Goal: Navigation & Orientation: Find specific page/section

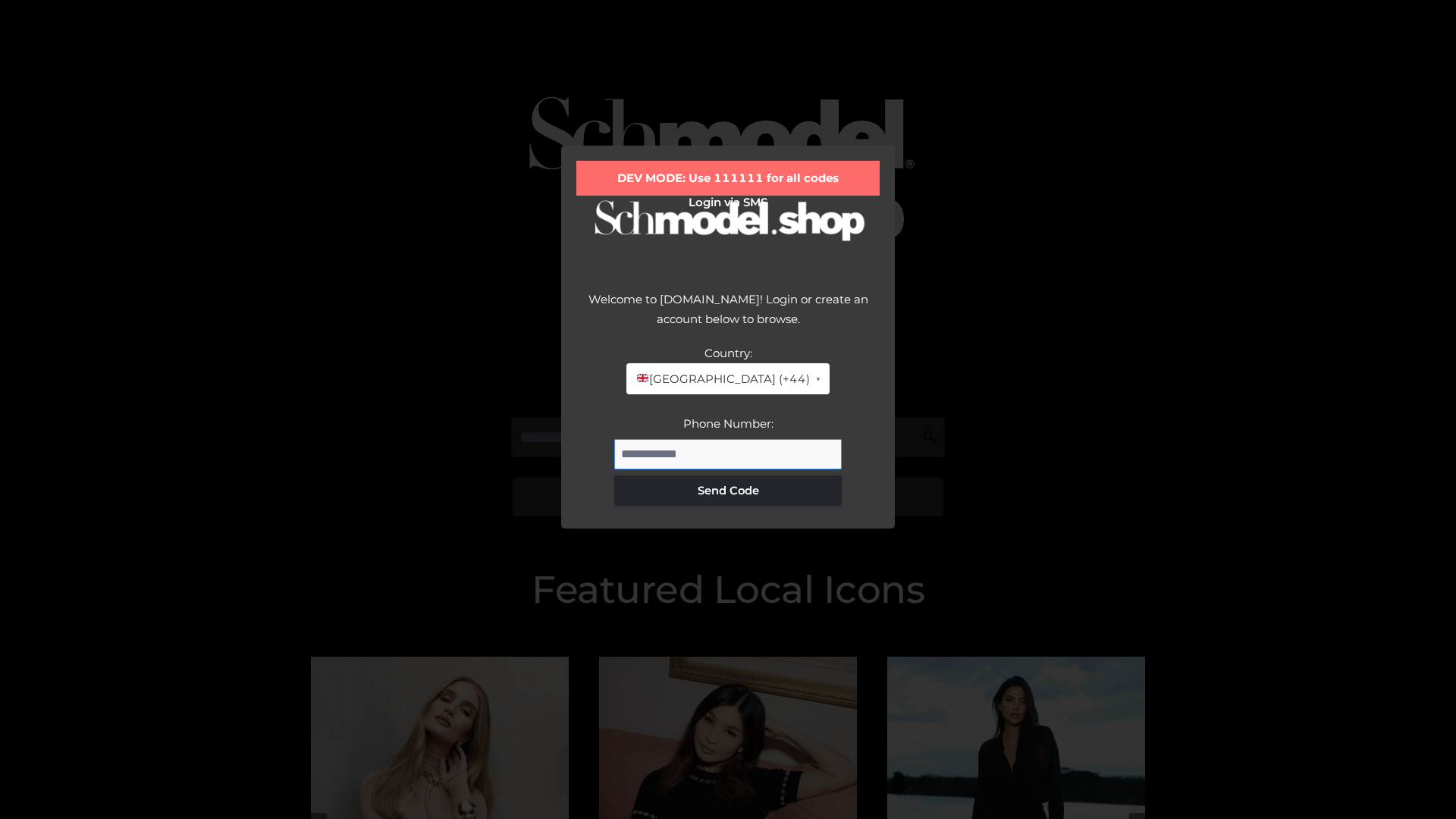
click at [728, 453] on input "Phone Number:" at bounding box center [728, 454] width 228 height 31
type input "**********"
click at [728, 490] on button "Send Code" at bounding box center [728, 491] width 228 height 31
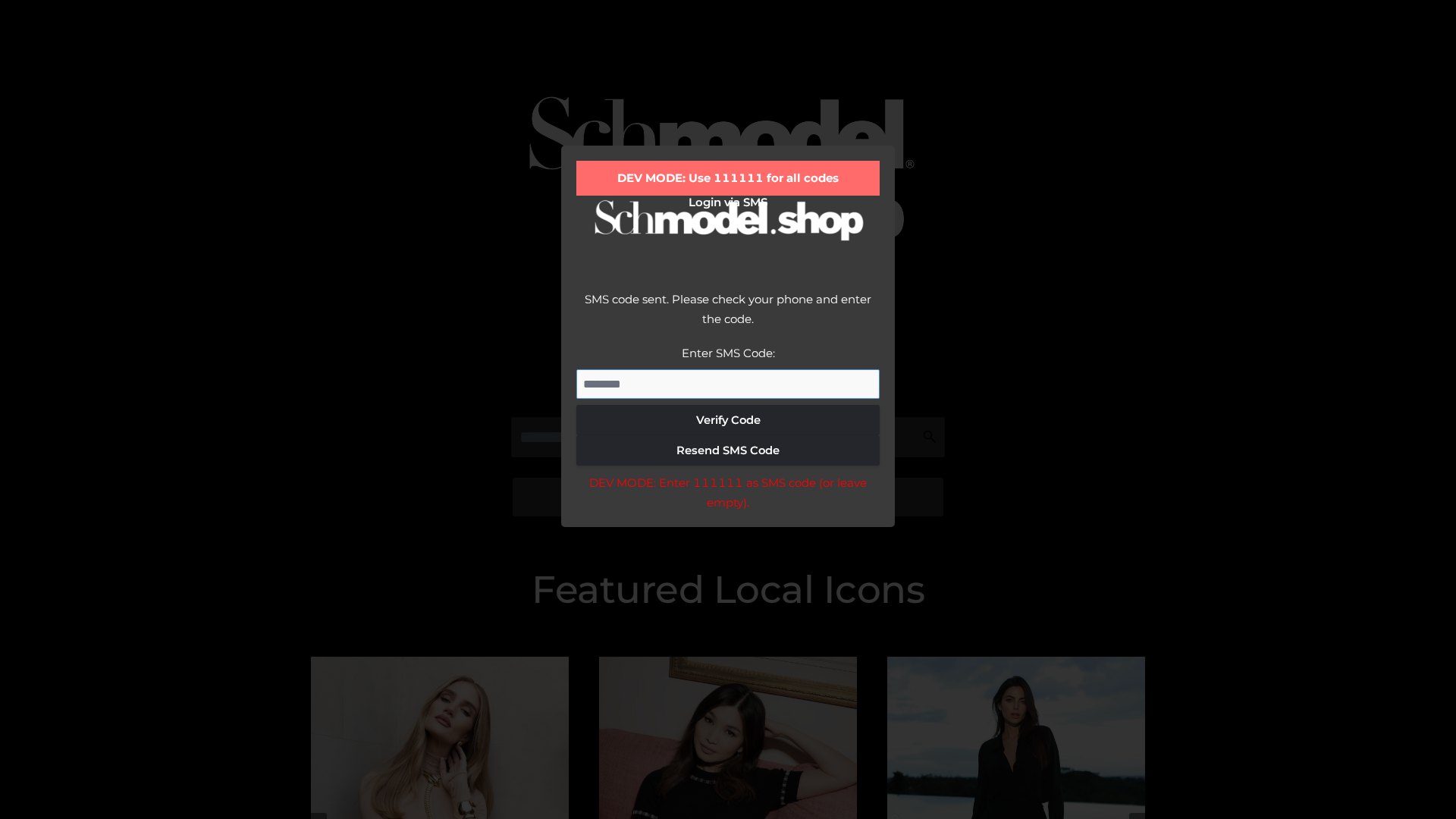
click at [728, 383] on input "Enter SMS Code:" at bounding box center [728, 384] width 303 height 31
type input "******"
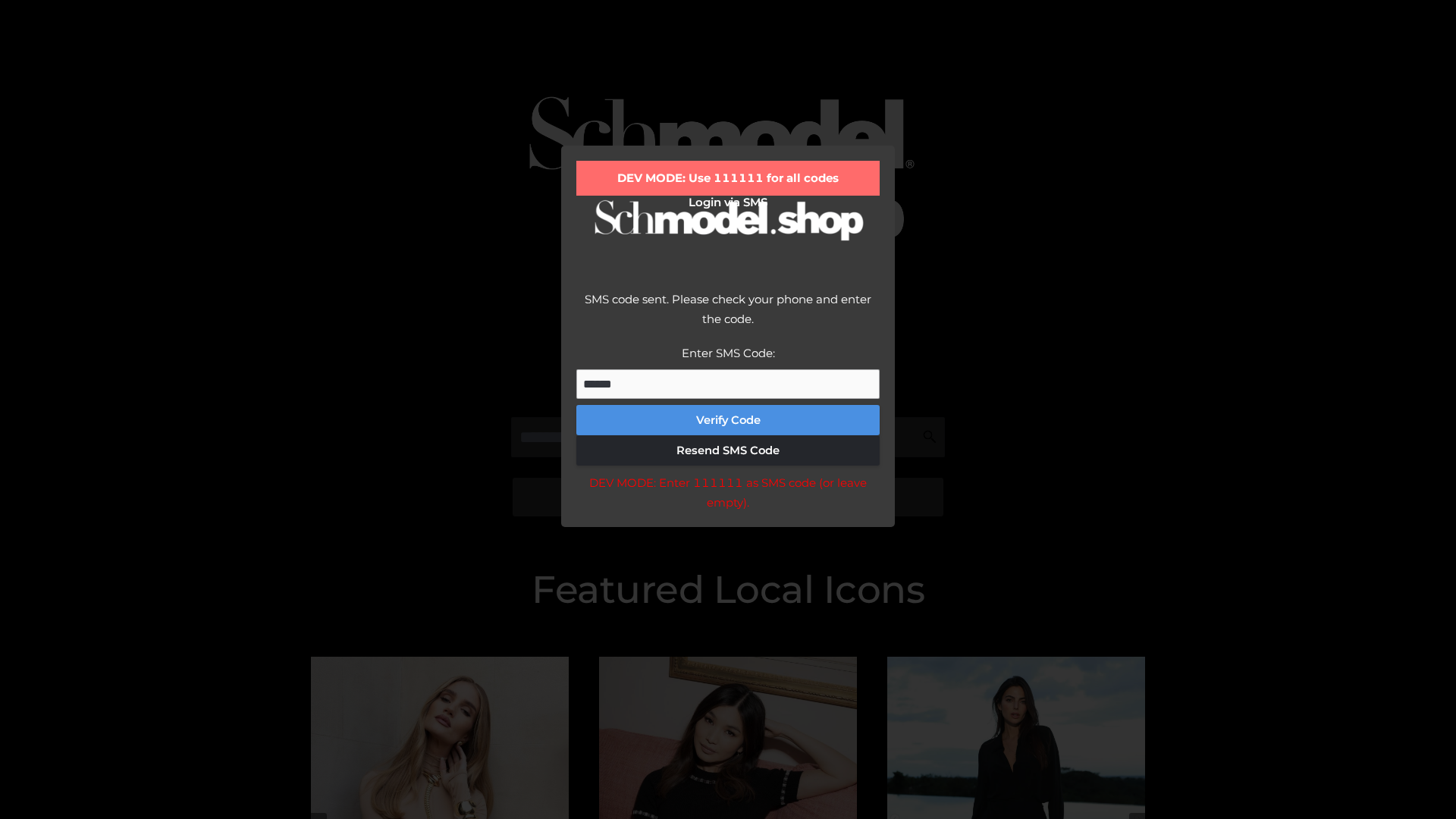
click at [728, 420] on button "Verify Code" at bounding box center [728, 420] width 303 height 31
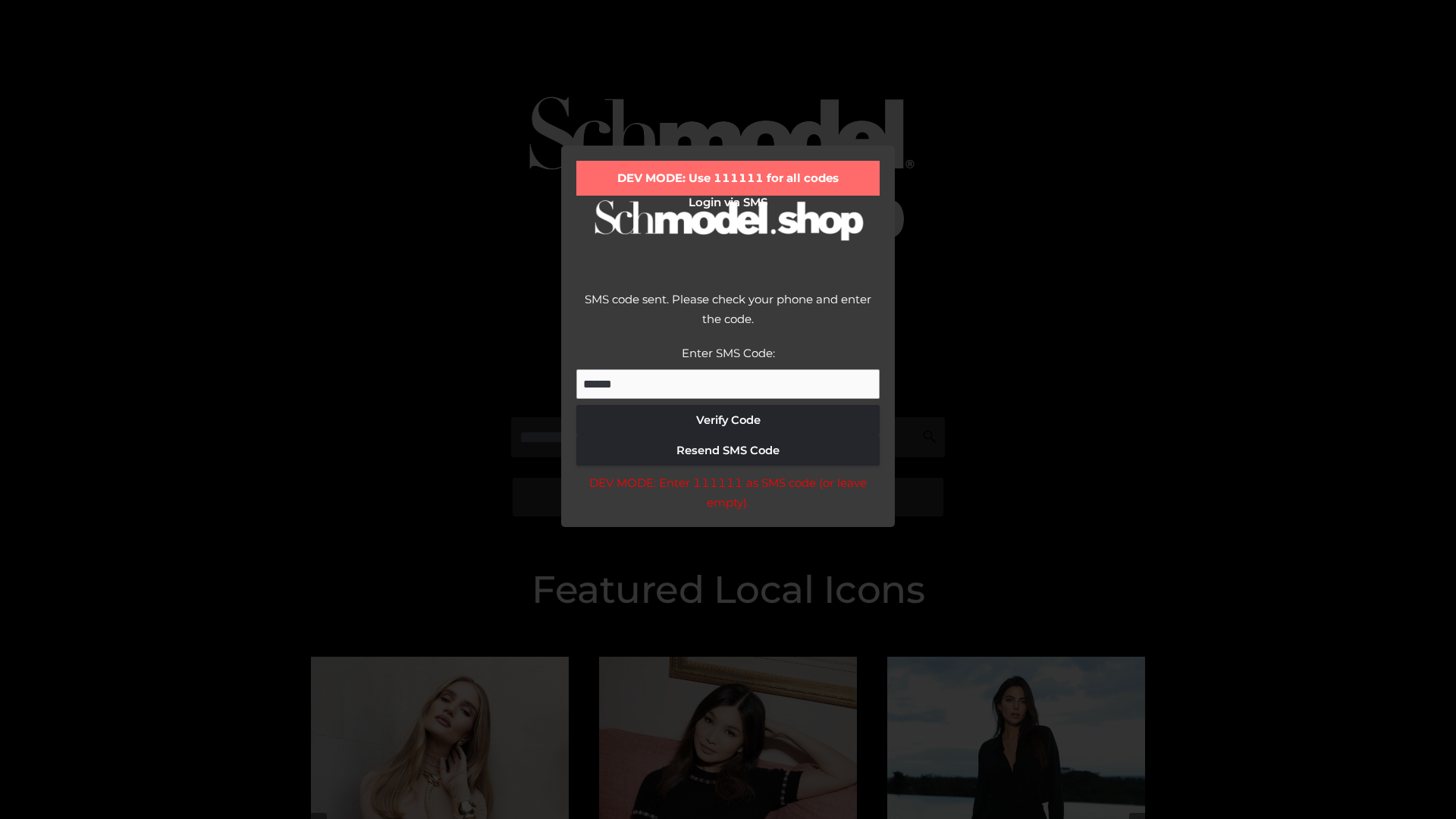
click at [728, 497] on div "DEV MODE: Enter 111111 as SMS code (or leave empty)." at bounding box center [728, 492] width 303 height 38
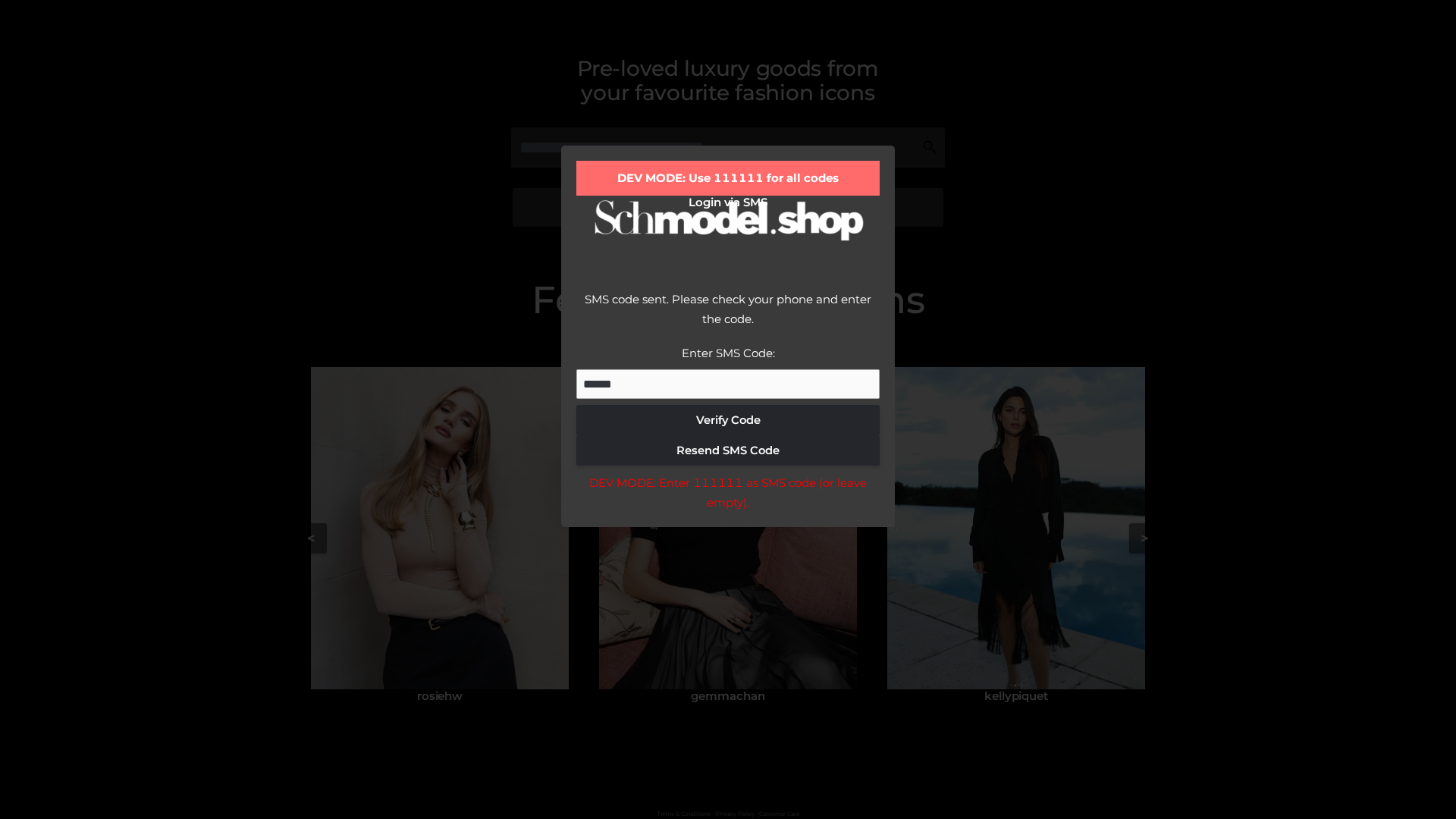
scroll to position [323, 0]
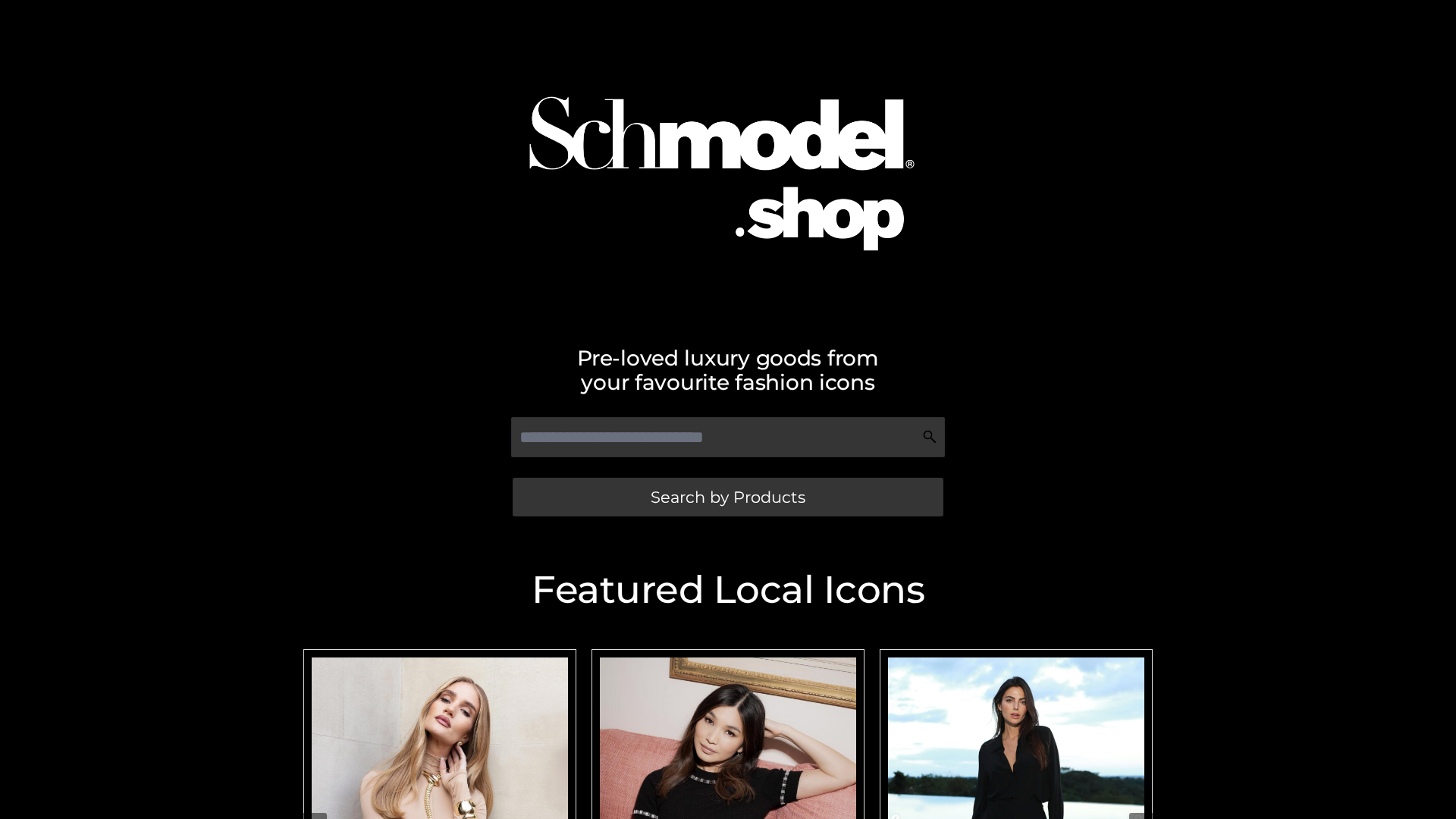
scroll to position [323, 0]
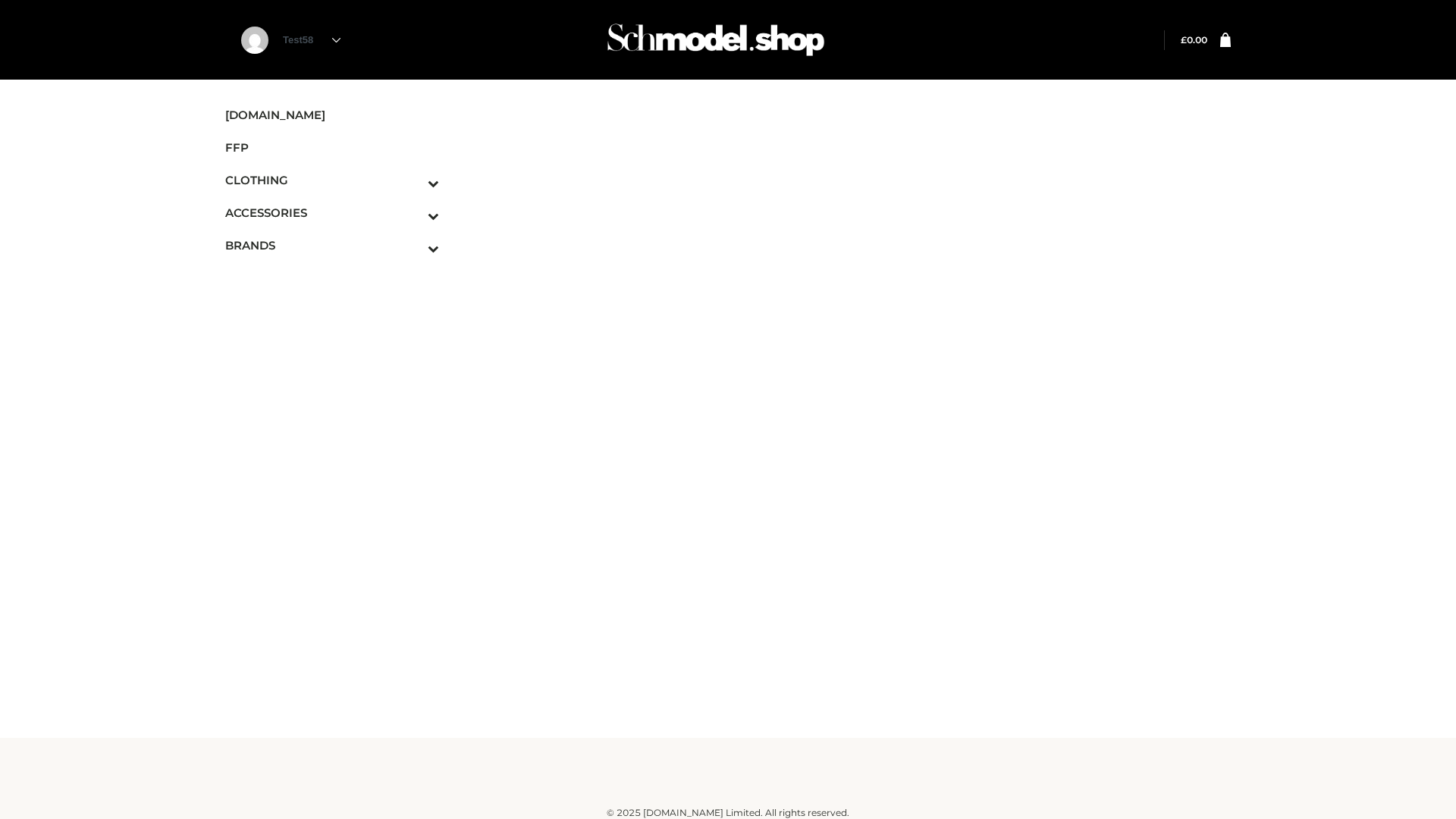
scroll to position [9, 0]
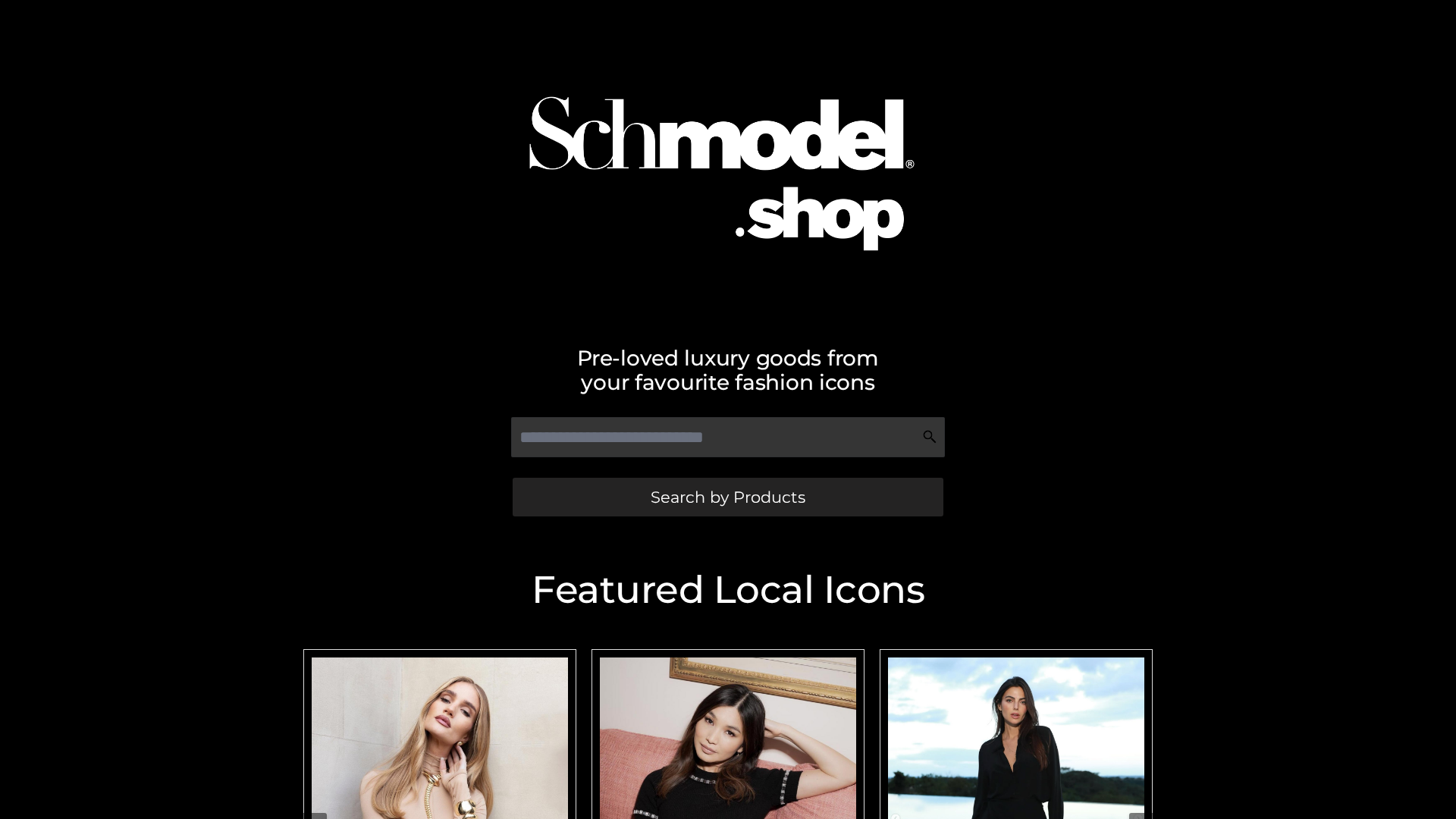
click at [728, 497] on span "Search by Products" at bounding box center [728, 496] width 155 height 16
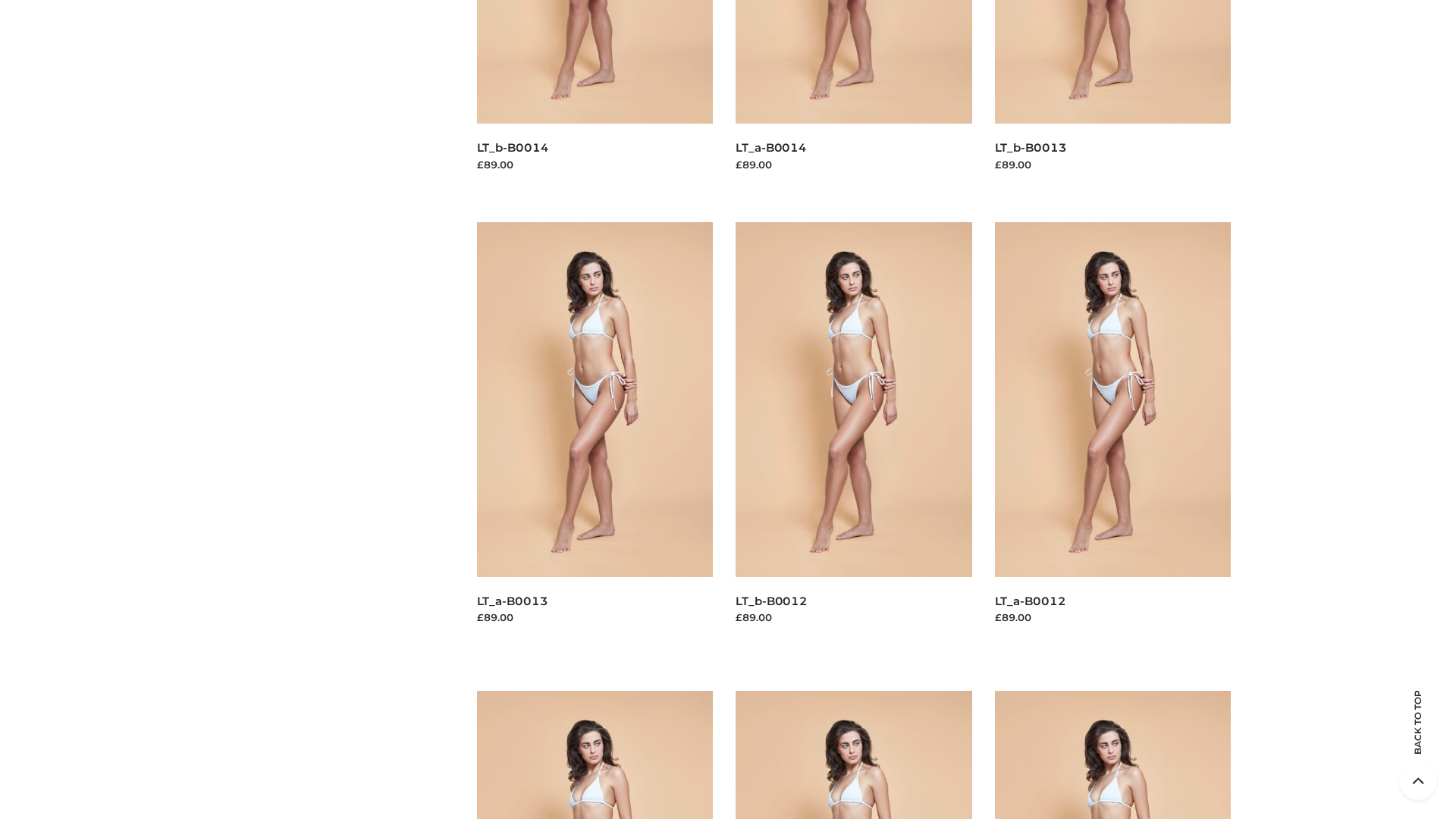
scroll to position [3077, 0]
